Goal: Check status: Check status

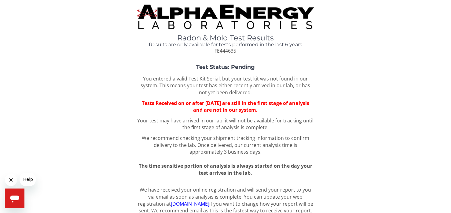
click at [270, 152] on div "You entered a valid Test Kit Serial, but your test kit was not found in our sys…" at bounding box center [225, 125] width 177 height 101
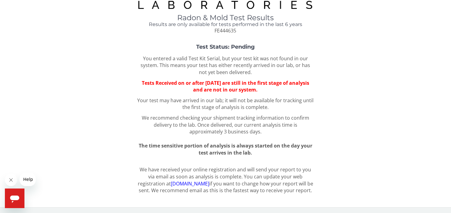
scroll to position [20, 0]
